Goal: Task Accomplishment & Management: Use online tool/utility

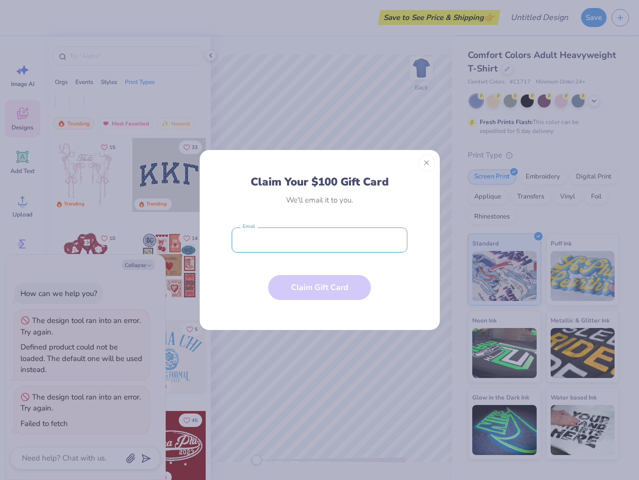
type textarea "x"
click at [320, 240] on input "email" at bounding box center [320, 239] width 176 height 25
click at [427, 163] on button "Close" at bounding box center [427, 162] width 17 height 17
